Goal: Transaction & Acquisition: Book appointment/travel/reservation

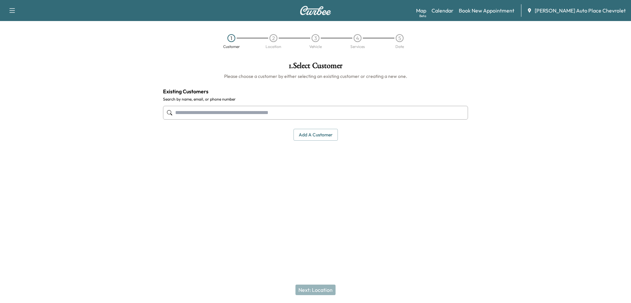
click at [263, 113] on input "text" at bounding box center [315, 113] width 305 height 14
paste input "**********"
click at [241, 116] on input "**********" at bounding box center [315, 113] width 305 height 14
type input "**********"
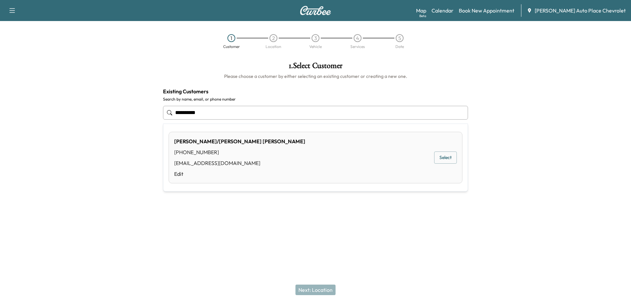
click at [451, 153] on button "Select" at bounding box center [445, 158] width 23 height 12
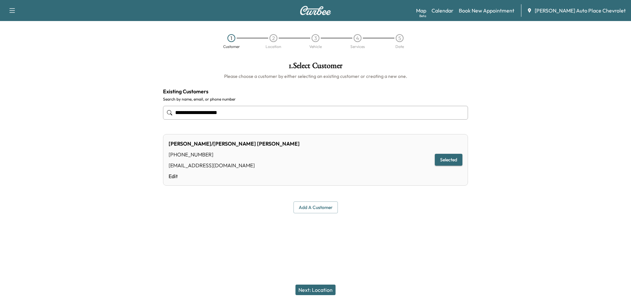
type input "**********"
click at [444, 163] on button "Selected" at bounding box center [449, 160] width 28 height 12
click at [320, 293] on button "Next: Location" at bounding box center [316, 290] width 40 height 11
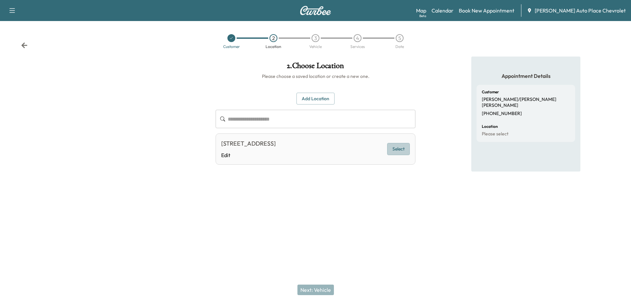
click at [403, 150] on button "Select" at bounding box center [398, 149] width 23 height 12
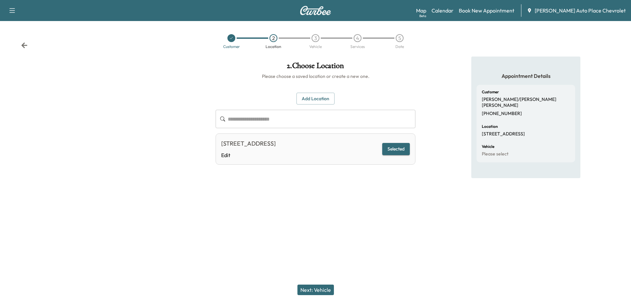
click at [323, 291] on button "Next: Vehicle" at bounding box center [316, 290] width 37 height 11
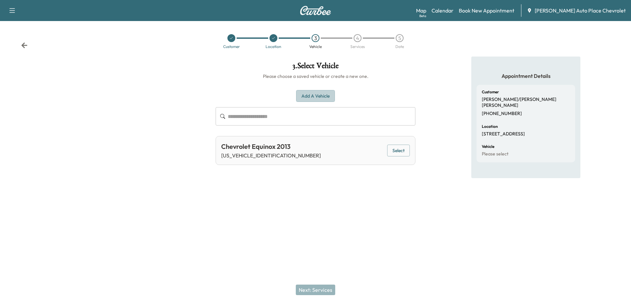
click at [315, 98] on button "Add a Vehicle" at bounding box center [315, 96] width 39 height 12
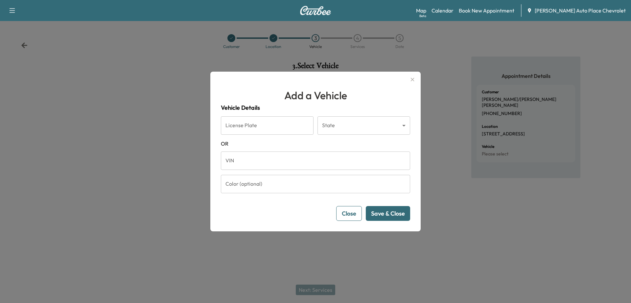
click at [288, 126] on input "License Plate" at bounding box center [267, 125] width 93 height 18
type input "*******"
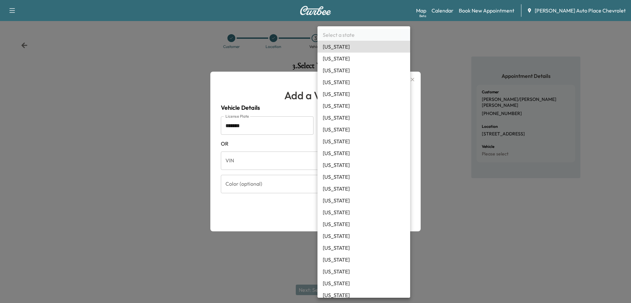
click at [342, 128] on body "Support Log Out Map Beta Calendar Book New Appointment [PERSON_NAME] Auto Place…" at bounding box center [315, 151] width 631 height 303
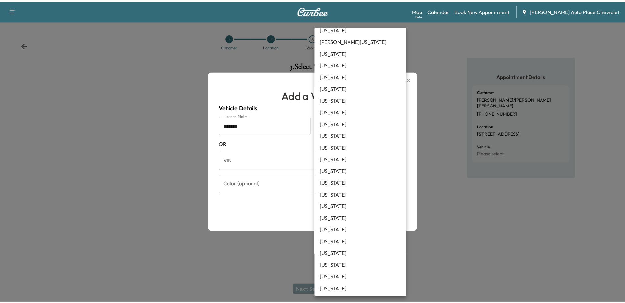
scroll to position [288, 0]
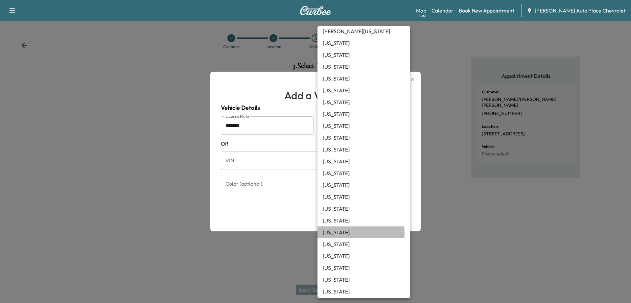
click at [342, 234] on li "[US_STATE]" at bounding box center [364, 233] width 93 height 12
type input "**"
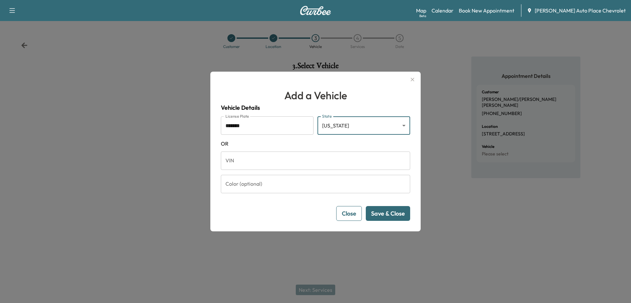
click at [389, 214] on button "Save & Close" at bounding box center [388, 213] width 44 height 15
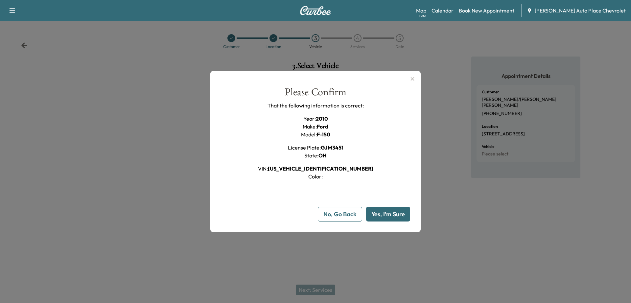
click at [389, 214] on button "Yes, I'm Sure" at bounding box center [388, 214] width 44 height 15
type input "**"
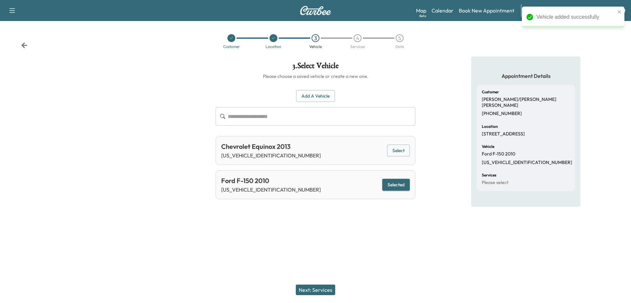
click at [328, 285] on button "Next: Services" at bounding box center [315, 290] width 39 height 11
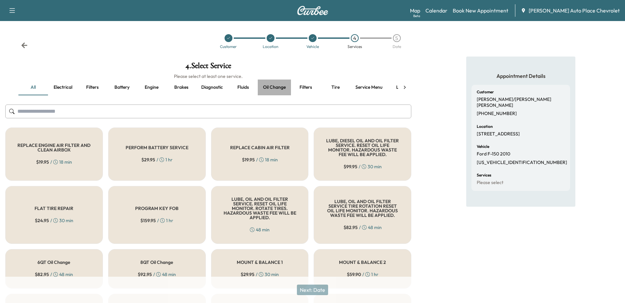
click at [275, 86] on button "Oil change" at bounding box center [274, 88] width 33 height 16
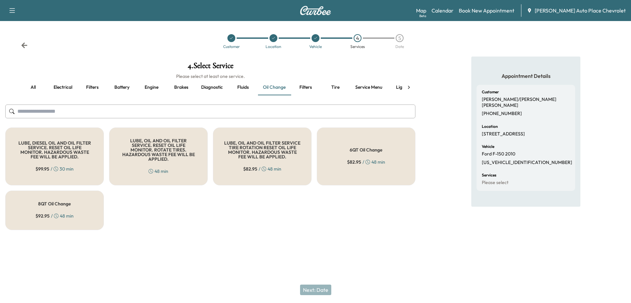
click at [70, 202] on h5 "8QT Oil Change" at bounding box center [54, 204] width 33 height 5
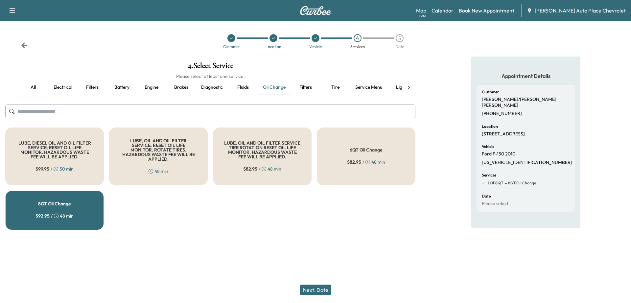
click at [247, 85] on button "Fluids" at bounding box center [243, 88] width 30 height 16
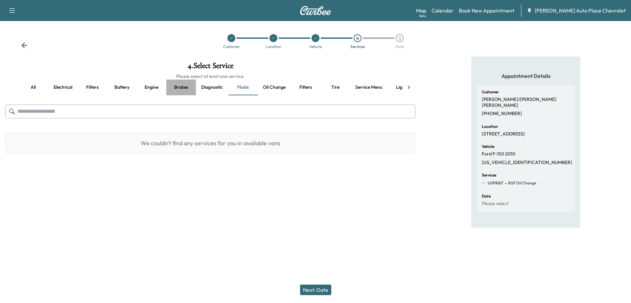
click at [187, 89] on button "Brakes" at bounding box center [181, 88] width 30 height 16
click at [144, 85] on button "Engine" at bounding box center [152, 88] width 30 height 16
click at [122, 85] on button "Battery" at bounding box center [122, 88] width 30 height 16
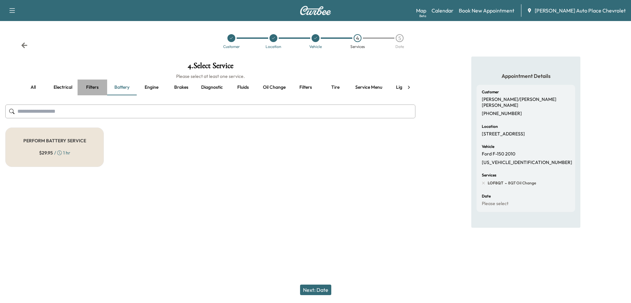
click at [90, 86] on button "Filters" at bounding box center [93, 88] width 30 height 16
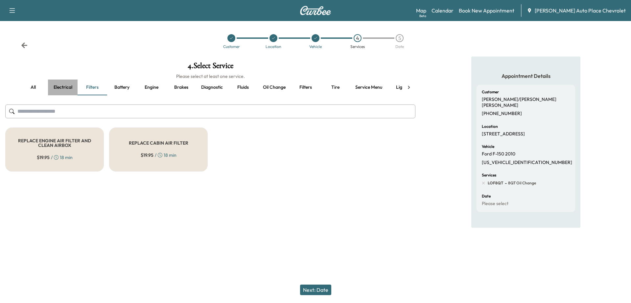
click at [63, 86] on button "Electrical" at bounding box center [63, 88] width 30 height 16
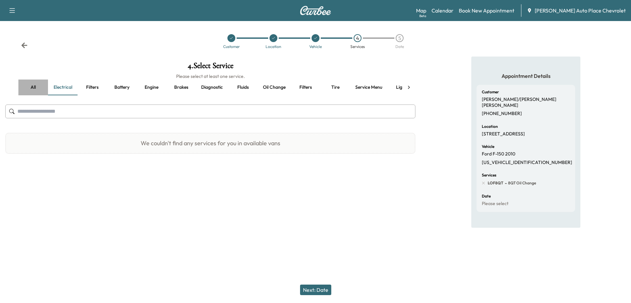
click at [33, 86] on button "all" at bounding box center [33, 88] width 30 height 16
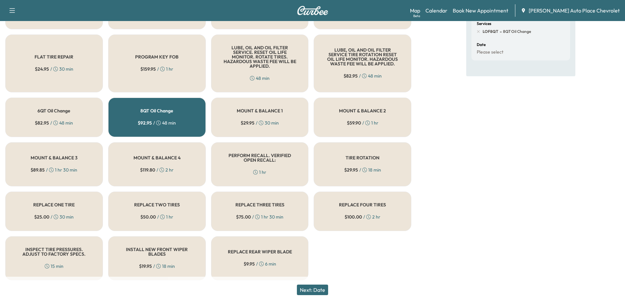
scroll to position [155, 0]
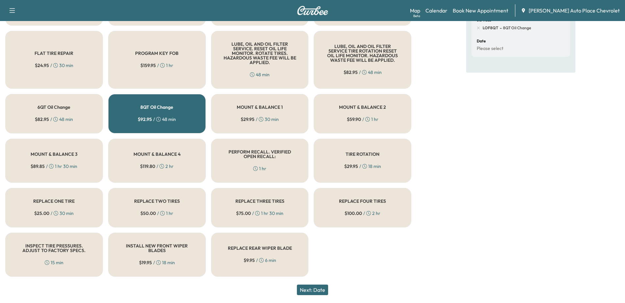
click at [322, 289] on button "Next: Date" at bounding box center [312, 290] width 31 height 11
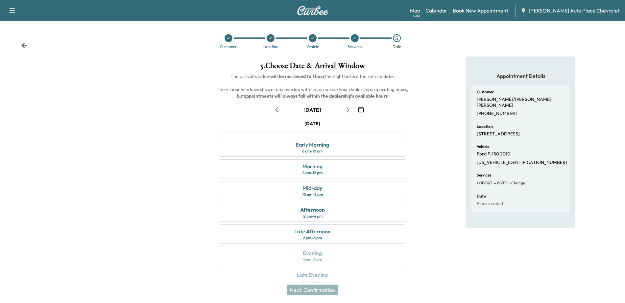
click at [349, 109] on icon "button" at bounding box center [347, 109] width 5 height 5
click at [277, 111] on icon "button" at bounding box center [276, 109] width 5 height 5
click at [345, 111] on icon "button" at bounding box center [347, 109] width 5 height 5
click at [322, 192] on div "10 am - 2 pm" at bounding box center [312, 194] width 21 height 5
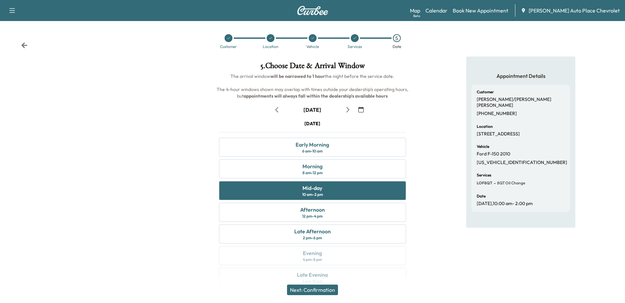
click at [330, 291] on button "Next: Confirmation" at bounding box center [312, 290] width 51 height 11
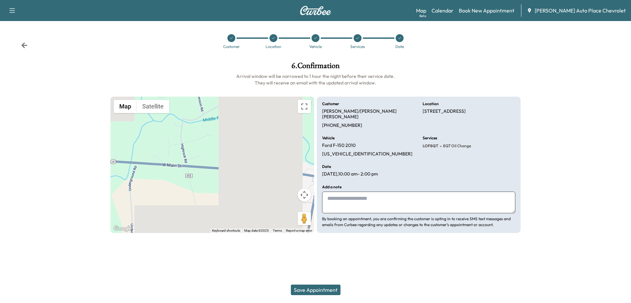
click at [327, 291] on button "Save Appointment" at bounding box center [316, 290] width 50 height 11
